Goal: Obtain resource: Download file/media

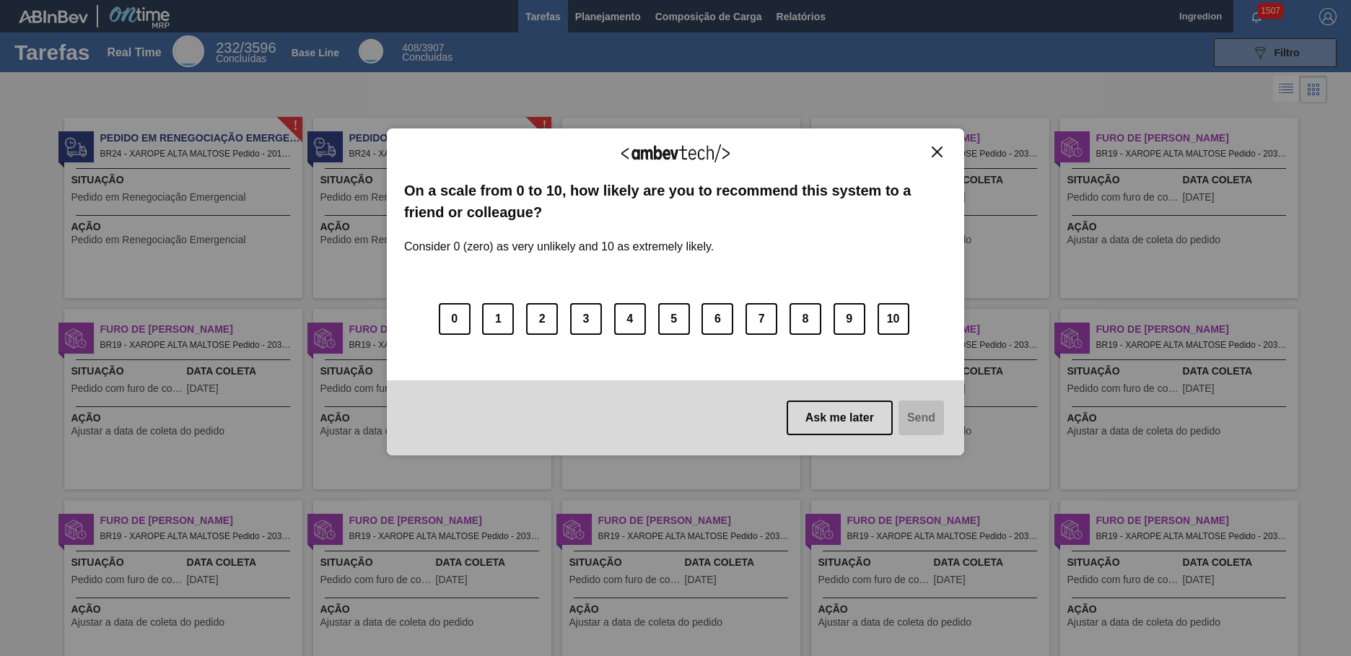
click at [937, 152] on img "Close" at bounding box center [937, 152] width 11 height 11
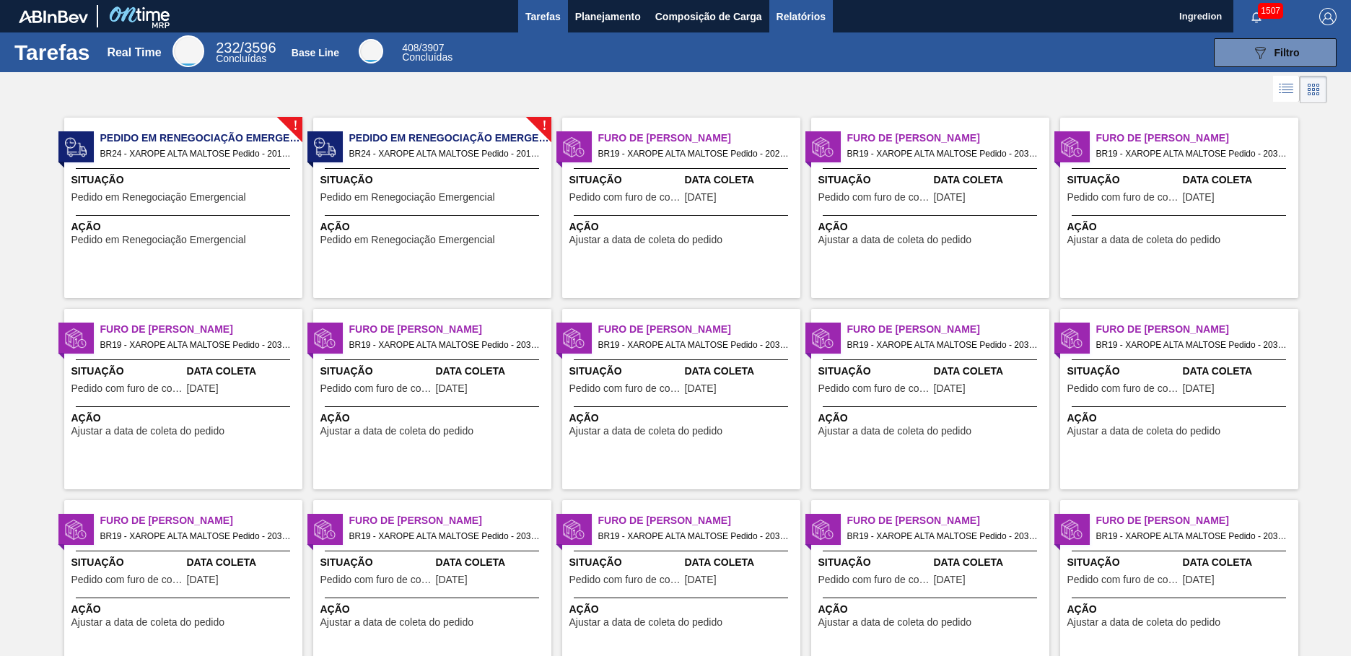
click at [800, 16] on span "Relatórios" at bounding box center [801, 16] width 49 height 17
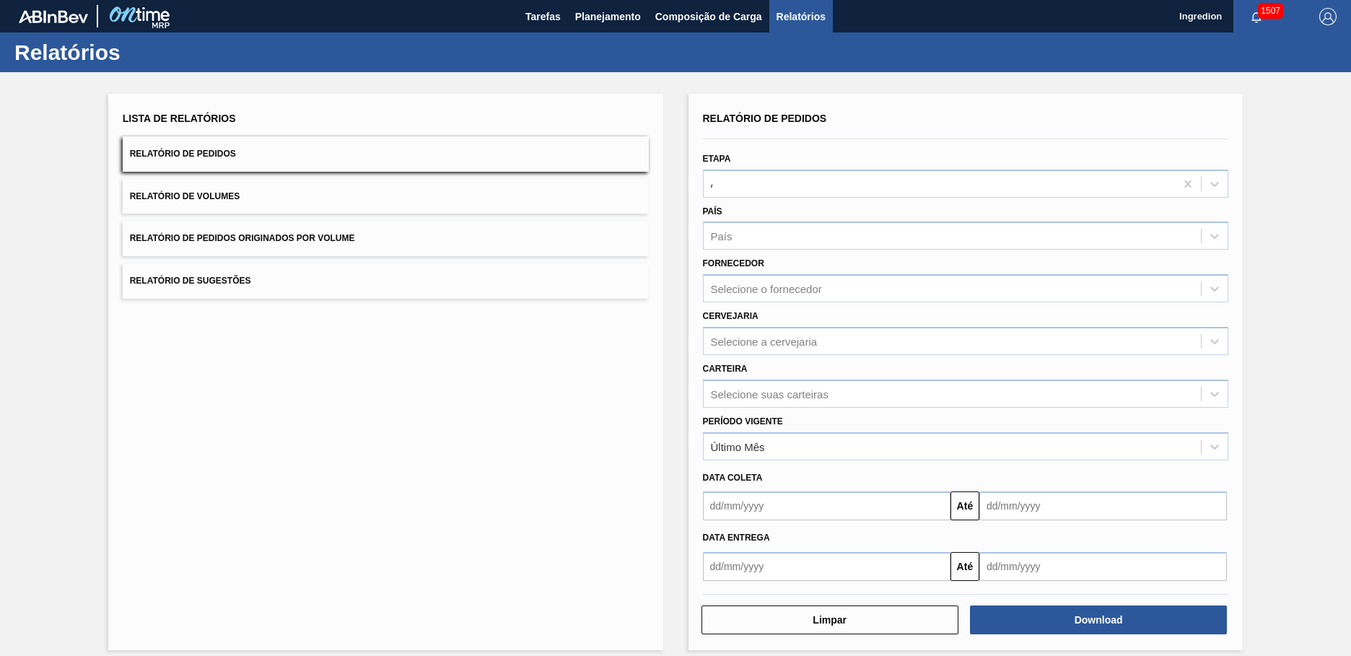
type input "Aguardando Faturamento"
type input "Xarope"
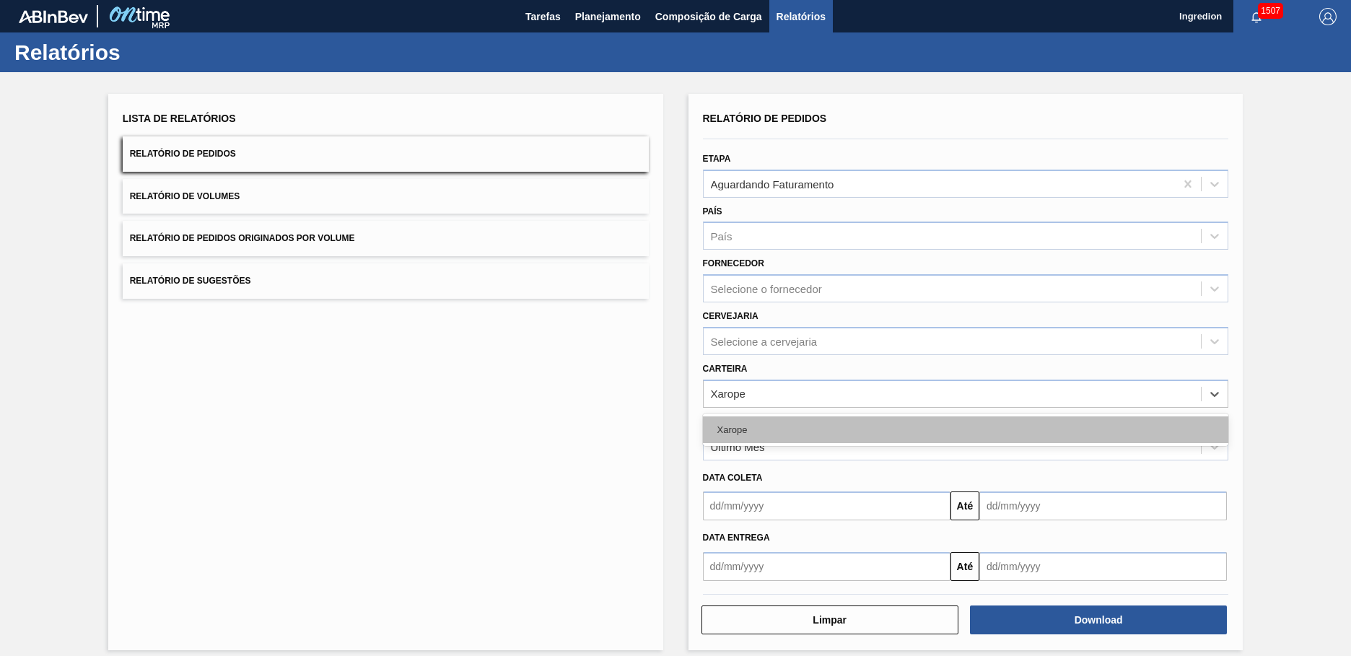
click at [964, 429] on div "Xarope" at bounding box center [966, 429] width 526 height 27
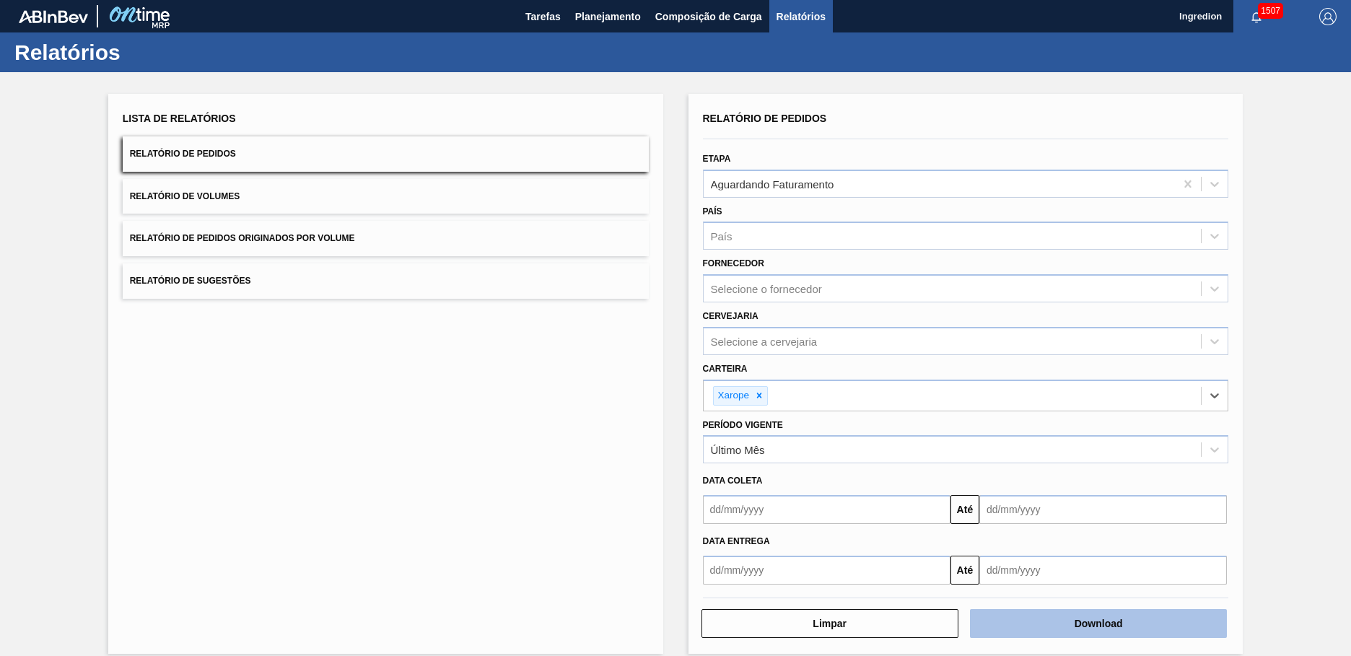
click at [1096, 624] on button "Download" at bounding box center [1098, 623] width 257 height 29
